Goal: Information Seeking & Learning: Learn about a topic

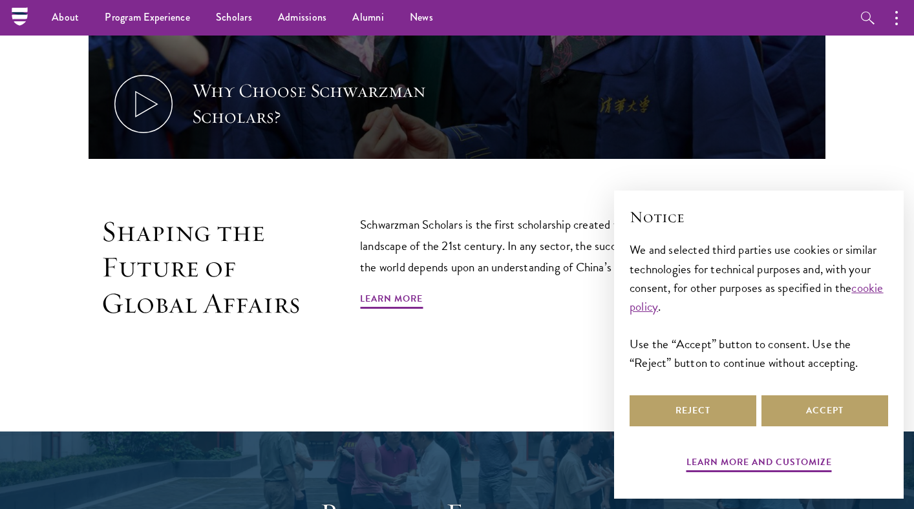
scroll to position [539, 0]
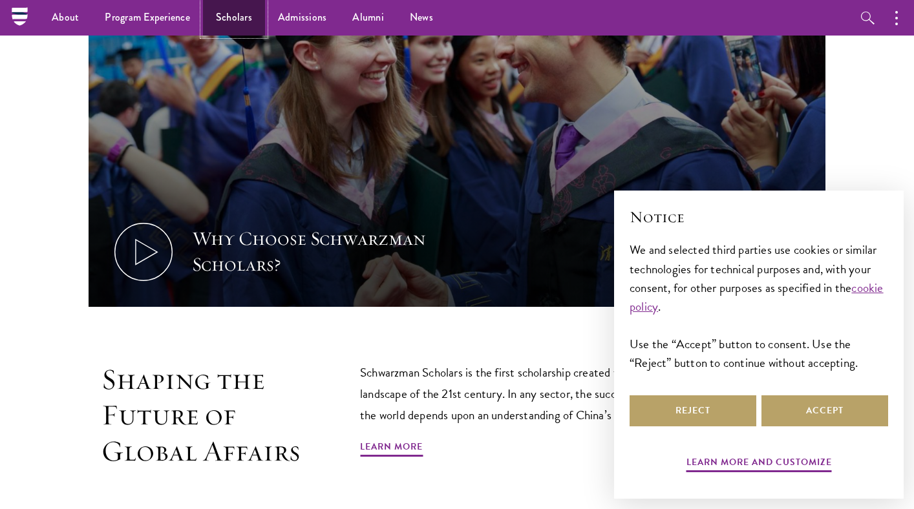
click at [237, 25] on link "Scholars" at bounding box center [234, 18] width 62 height 36
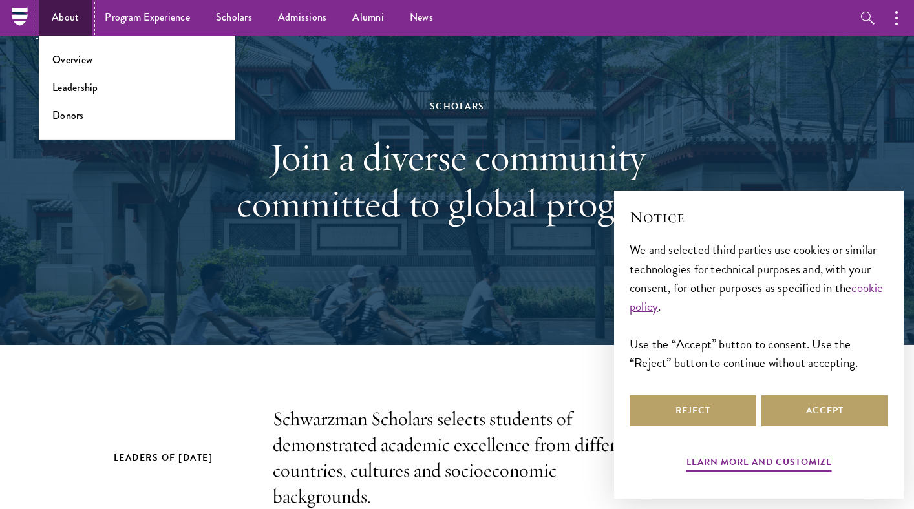
click at [70, 15] on link "About" at bounding box center [65, 18] width 53 height 36
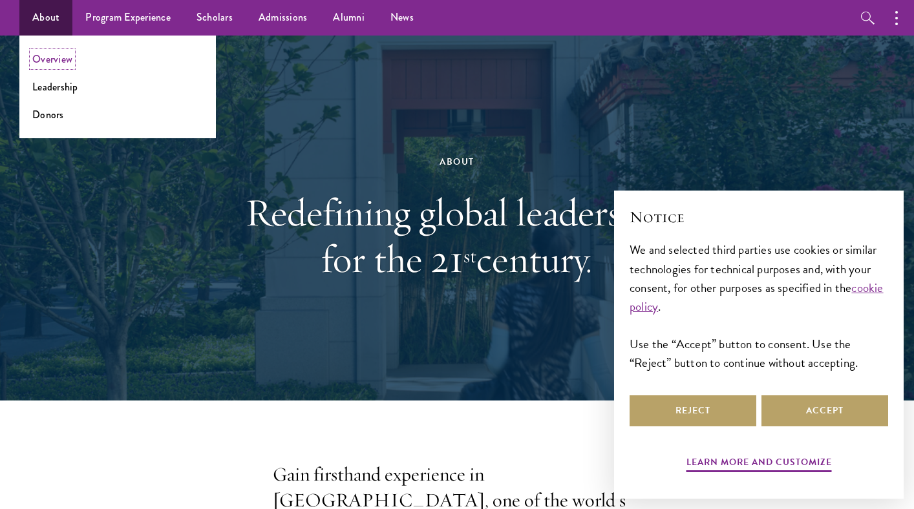
click at [49, 59] on link "Overview" at bounding box center [52, 59] width 40 height 15
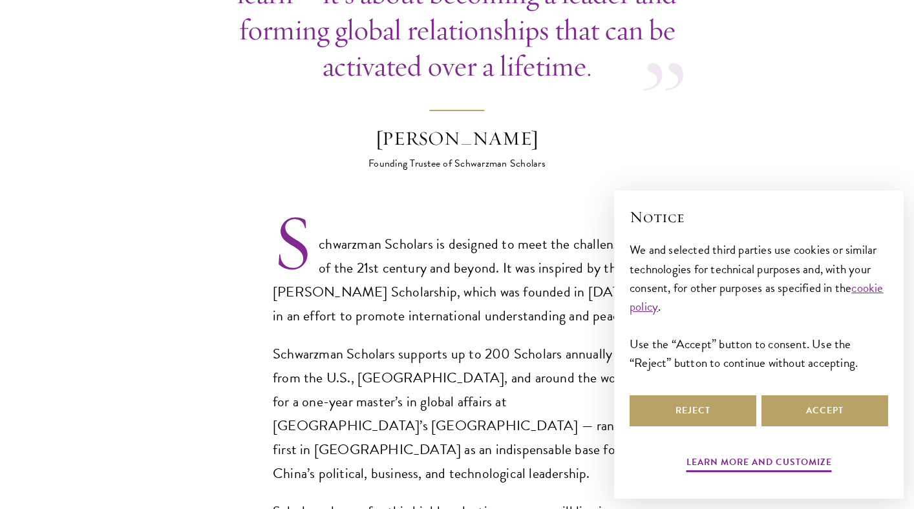
scroll to position [293, 0]
